Goal: Transaction & Acquisition: Purchase product/service

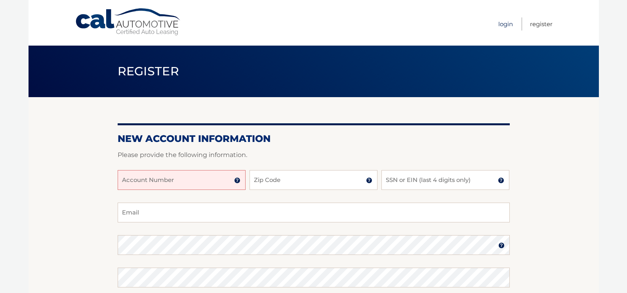
click at [506, 23] on link "Login" at bounding box center [506, 23] width 15 height 13
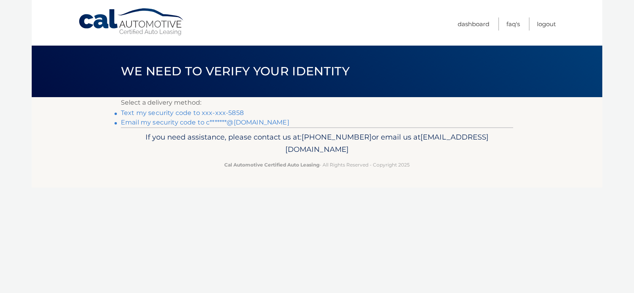
click at [192, 113] on link "Text my security code to xxx-xxx-5858" at bounding box center [182, 113] width 123 height 8
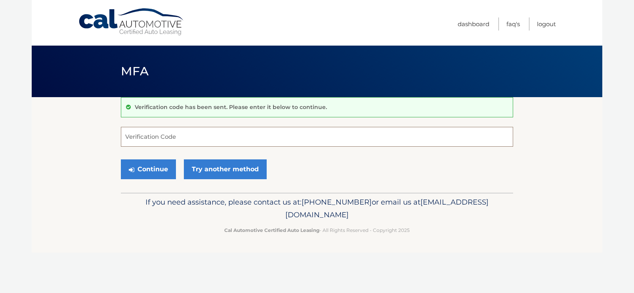
click at [198, 134] on input "Verification Code" at bounding box center [317, 137] width 392 height 20
type input "888149"
click at [155, 169] on button "Continue" at bounding box center [148, 169] width 55 height 20
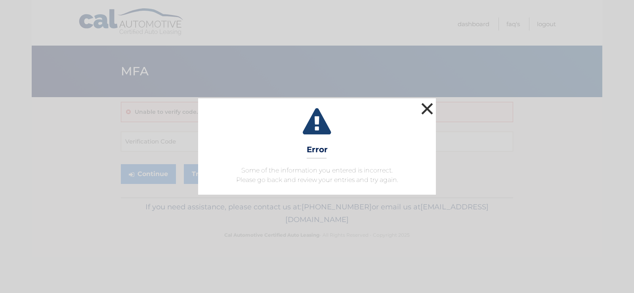
click at [423, 109] on button "×" at bounding box center [427, 109] width 16 height 16
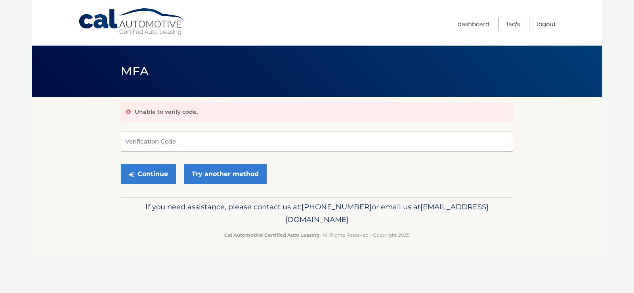
click at [241, 143] on input "Verification Code" at bounding box center [317, 142] width 392 height 20
click at [157, 173] on button "Continue" at bounding box center [148, 174] width 55 height 20
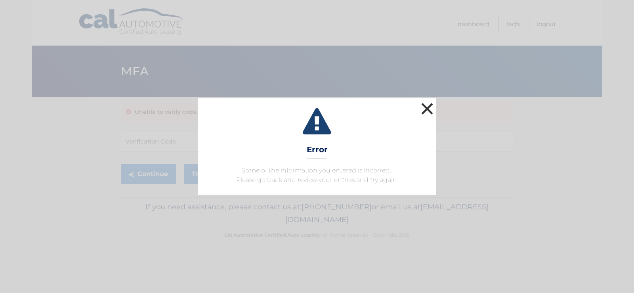
click at [430, 111] on button "×" at bounding box center [427, 109] width 16 height 16
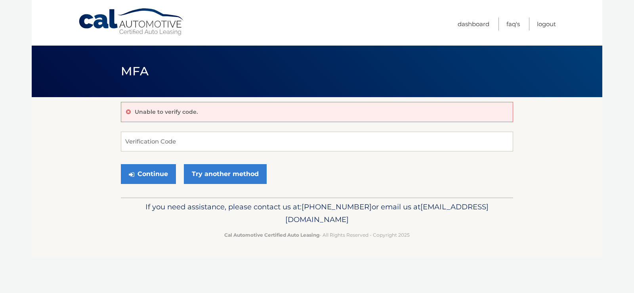
click at [181, 111] on p "Unable to verify code." at bounding box center [166, 111] width 63 height 7
click at [218, 174] on link "Try another method" at bounding box center [225, 174] width 83 height 20
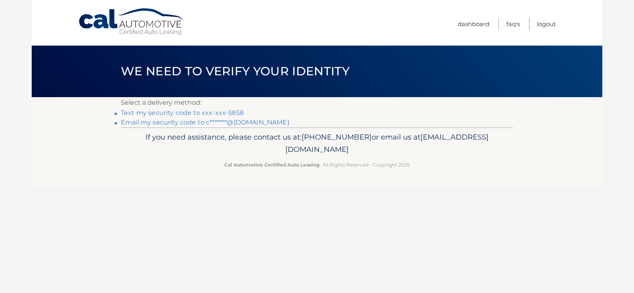
click at [199, 114] on link "Text my security code to xxx-xxx-5858" at bounding box center [182, 113] width 123 height 8
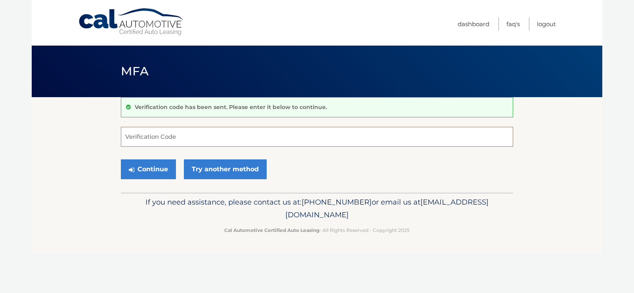
click at [171, 138] on input "Verification Code" at bounding box center [317, 137] width 392 height 20
click at [171, 141] on input "Verification Code" at bounding box center [317, 137] width 392 height 20
type input "329123"
click at [156, 172] on button "Continue" at bounding box center [148, 169] width 55 height 20
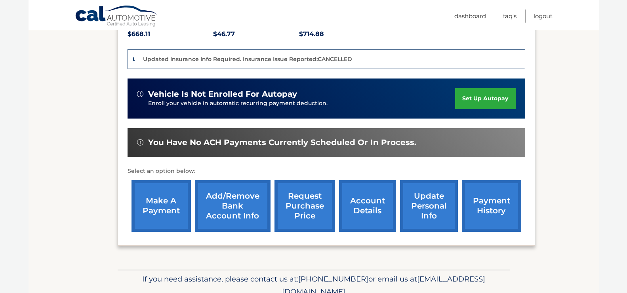
scroll to position [198, 0]
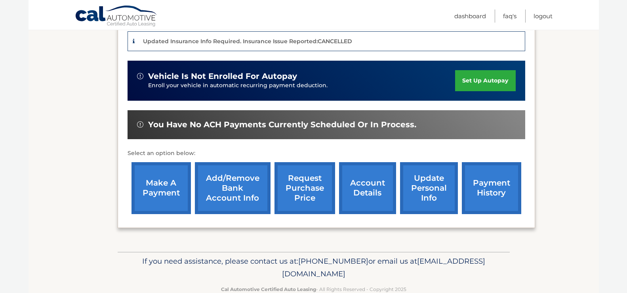
click at [170, 183] on link "make a payment" at bounding box center [161, 188] width 59 height 52
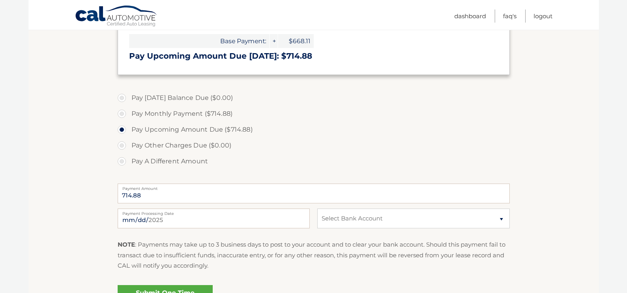
scroll to position [198, 0]
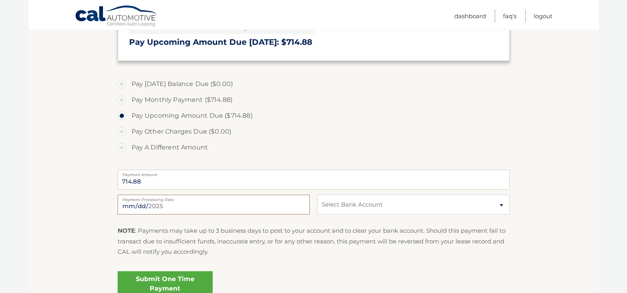
click at [279, 206] on input "[DATE]" at bounding box center [214, 205] width 192 height 20
type input "[DATE]"
click at [345, 201] on select "Select Bank Account Checking BANK OF AMERICA, N.A. *****1354 Checking OCEAN BAN…" at bounding box center [413, 205] width 192 height 20
select select "OGE3ZGIyM2QtMzQ1NC00Yjk4LTg5Y2ItMzlkMTIwYzczZjhl"
click at [317, 195] on select "Select Bank Account Checking BANK OF AMERICA, N.A. *****1354 Checking OCEAN BAN…" at bounding box center [413, 205] width 192 height 20
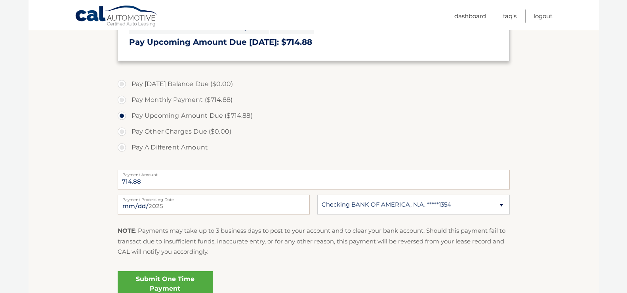
click at [419, 122] on label "Pay Upcoming Amount Due ($714.88)" at bounding box center [314, 116] width 392 height 16
click at [129, 120] on input "Pay Upcoming Amount Due ($714.88)" at bounding box center [125, 114] width 8 height 13
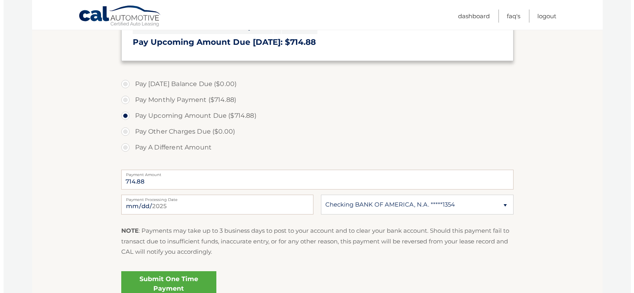
scroll to position [273, 0]
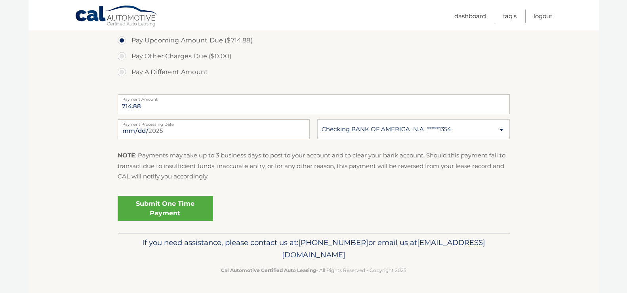
click at [161, 211] on link "Submit One Time Payment" at bounding box center [165, 208] width 95 height 25
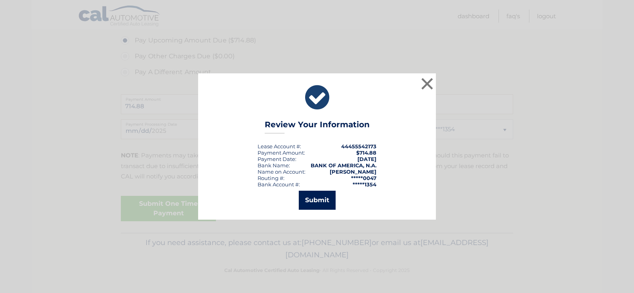
click at [315, 201] on button "Submit" at bounding box center [317, 200] width 37 height 19
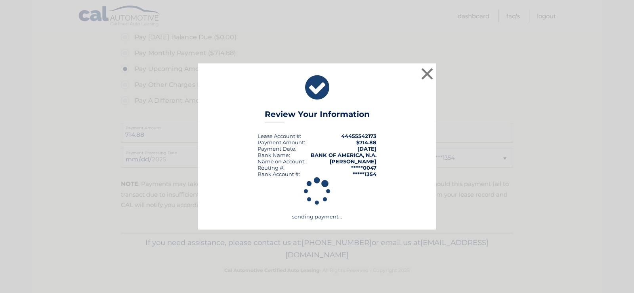
scroll to position [245, 0]
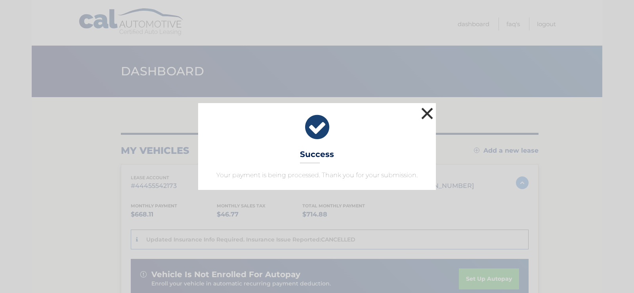
click at [429, 112] on button "×" at bounding box center [427, 113] width 16 height 16
